Goal: Information Seeking & Learning: Learn about a topic

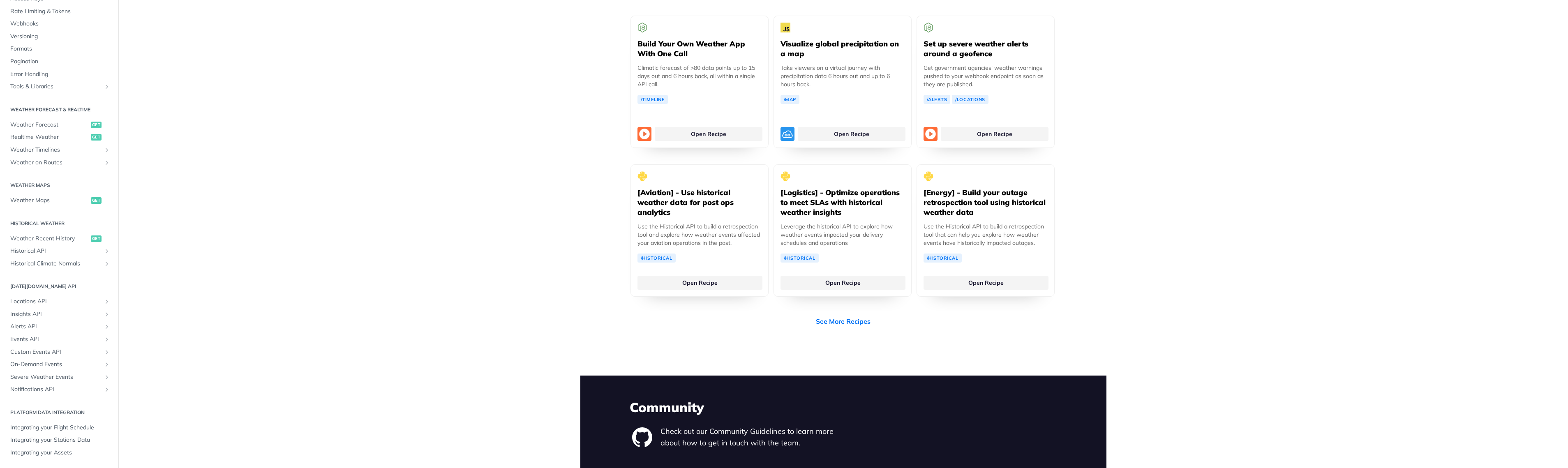
scroll to position [1646, 0]
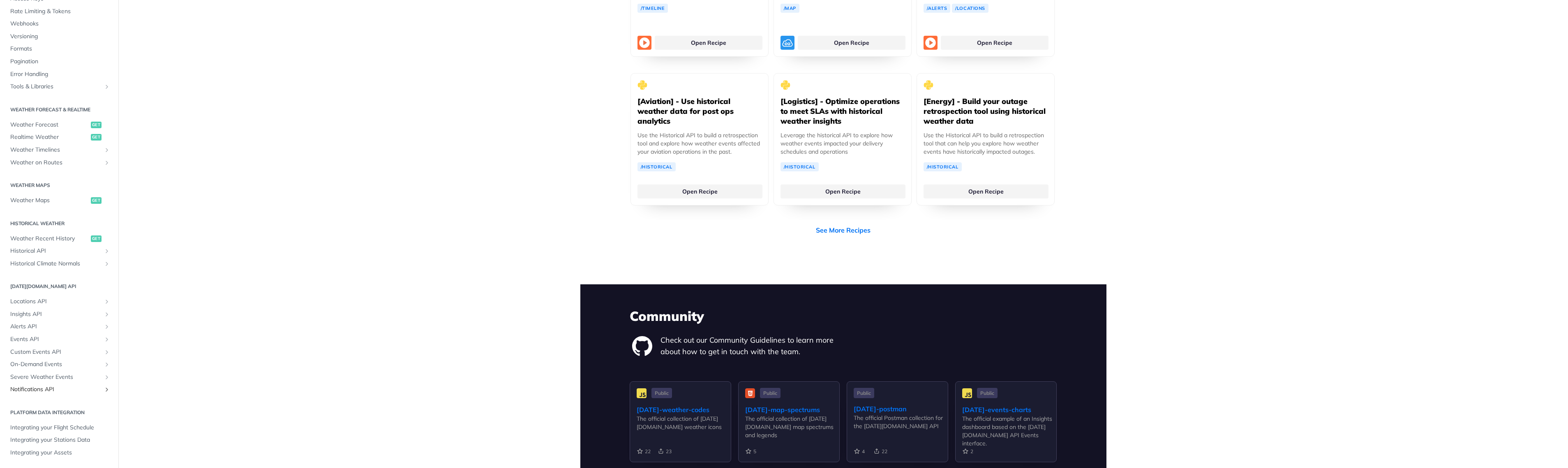
click at [51, 390] on span "Notifications API" at bounding box center [56, 390] width 91 height 8
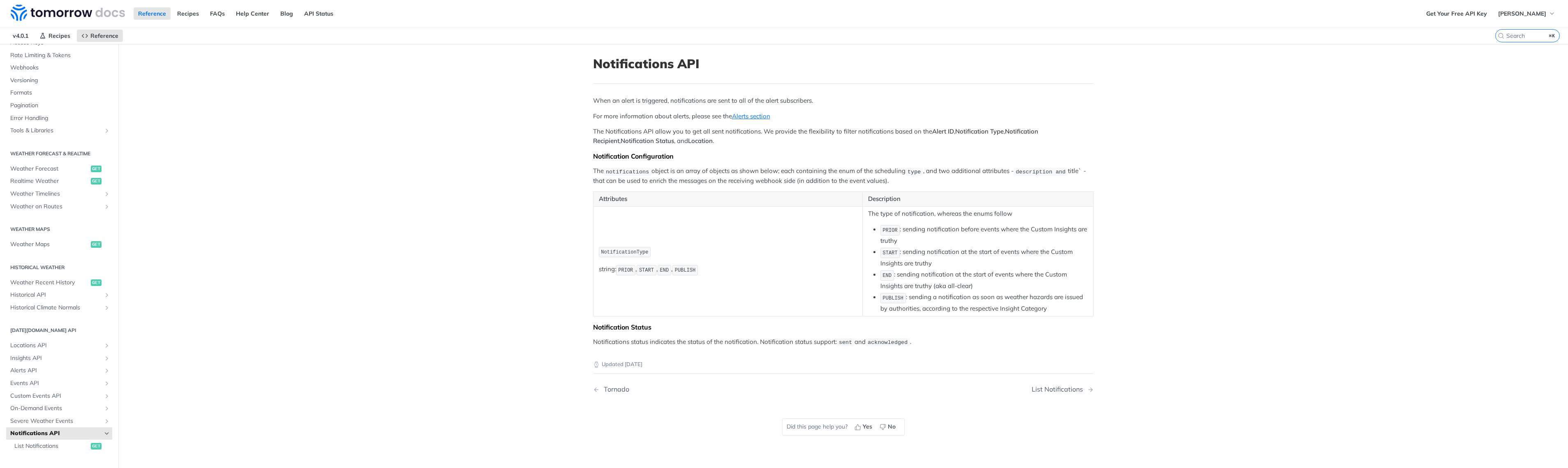
scroll to position [68, 0]
click at [40, 254] on span "Weather Maps" at bounding box center [49, 255] width 78 height 8
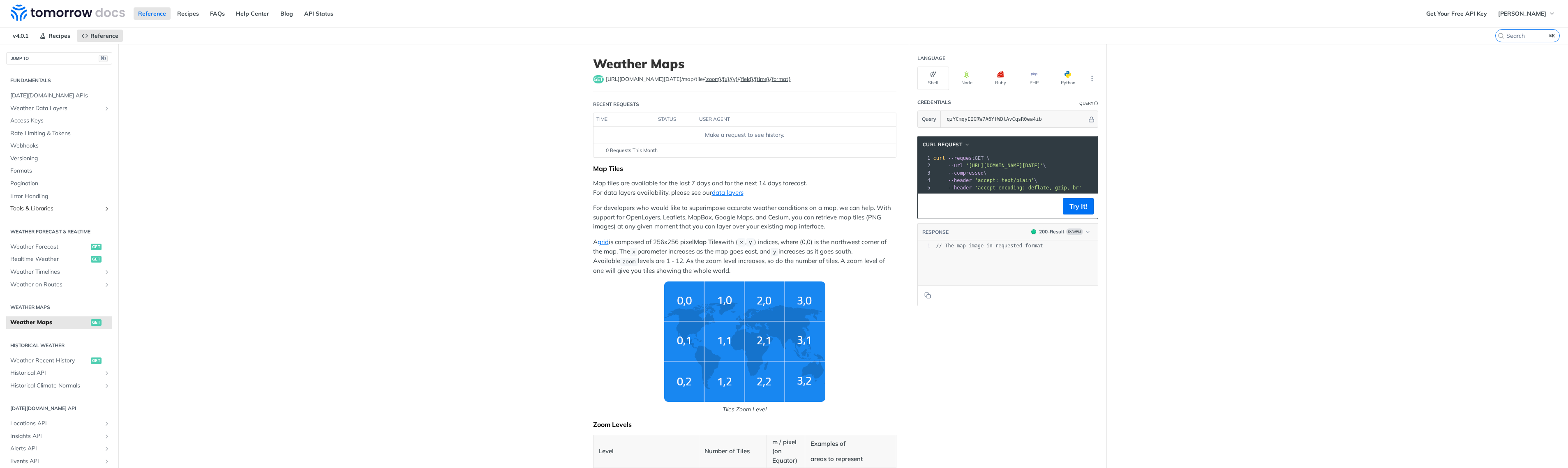
click at [38, 210] on section "Fundamentals [DATE][DOMAIN_NAME] APIs Weather Data Layers Core Probabilistic Fo…" at bounding box center [59, 144] width 106 height 143
click at [40, 204] on span "Tools & Libraries" at bounding box center [56, 204] width 91 height 8
